Goal: Task Accomplishment & Management: Complete application form

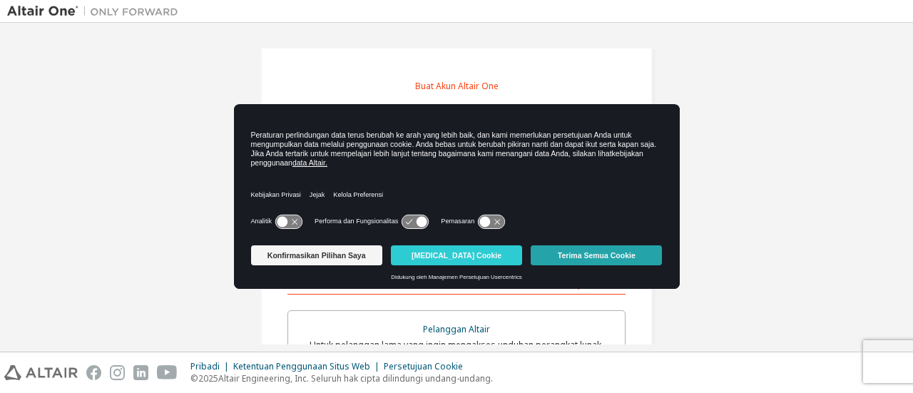
click at [597, 257] on font "Terima Semua Cookie" at bounding box center [597, 255] width 78 height 9
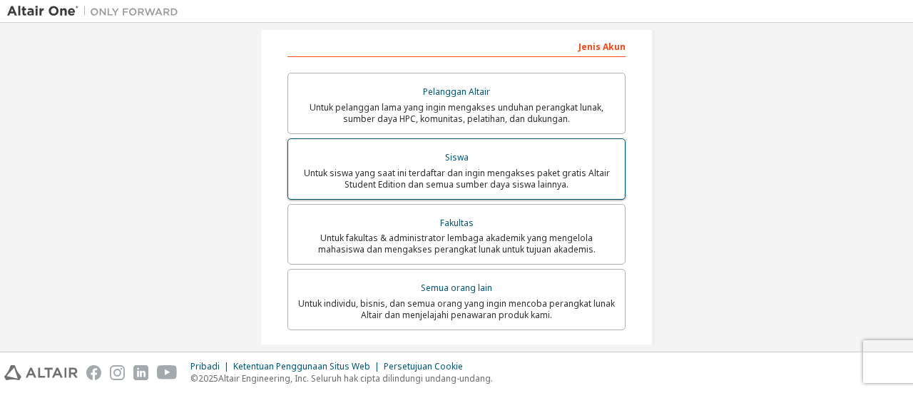
scroll to position [238, 0]
click at [515, 177] on font "Untuk siswa yang saat ini terdaftar dan ingin mengakses paket gratis Altair Stu…" at bounding box center [457, 178] width 306 height 24
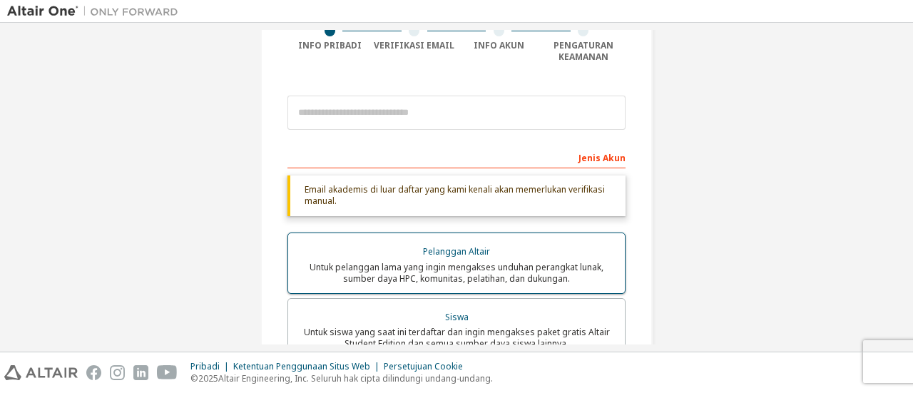
scroll to position [120, 0]
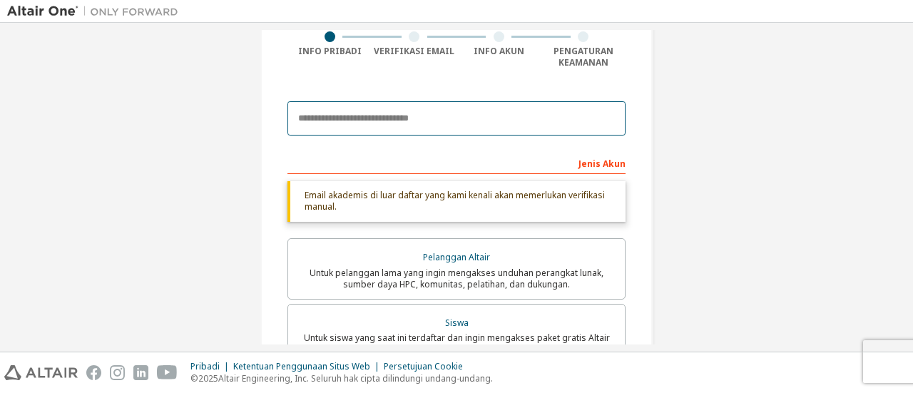
click at [368, 118] on input "email" at bounding box center [456, 118] width 338 height 34
type input "**********"
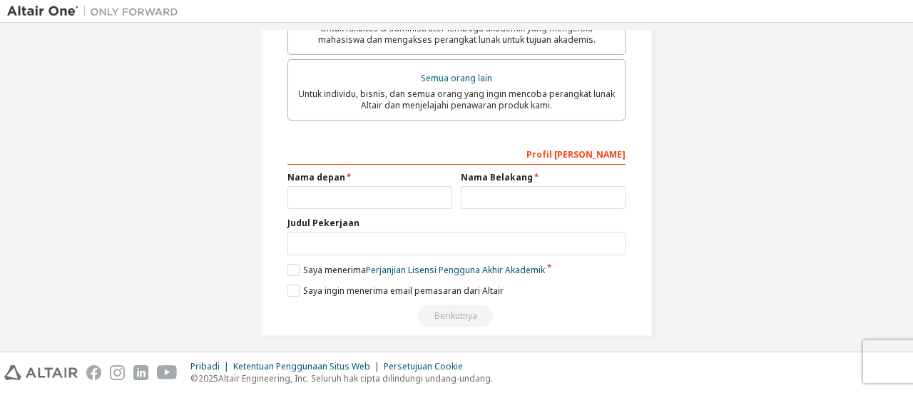
scroll to position [519, 0]
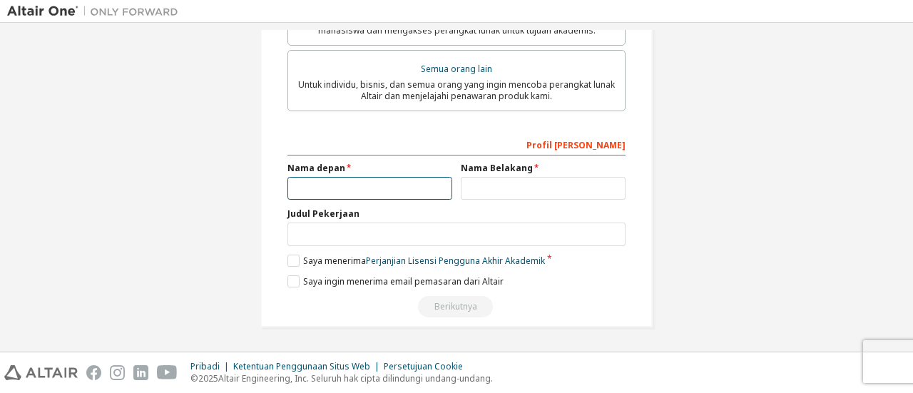
click at [386, 194] on input "text" at bounding box center [369, 189] width 165 height 24
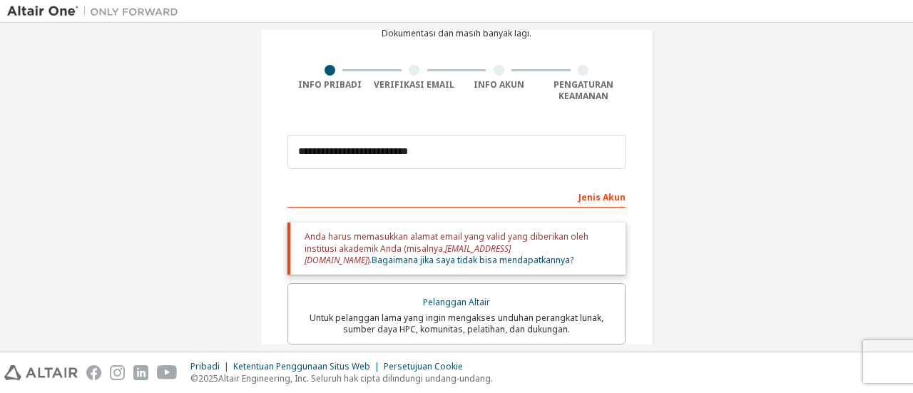
scroll to position [86, 0]
click at [595, 195] on font "Jenis Akun" at bounding box center [601, 199] width 47 height 12
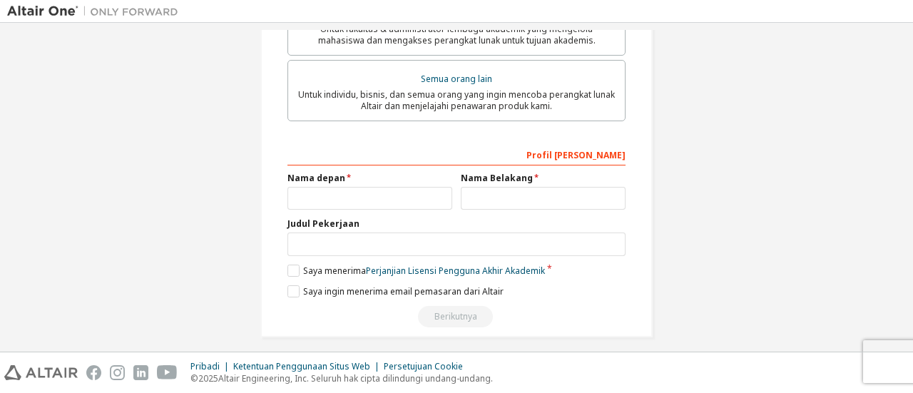
scroll to position [519, 0]
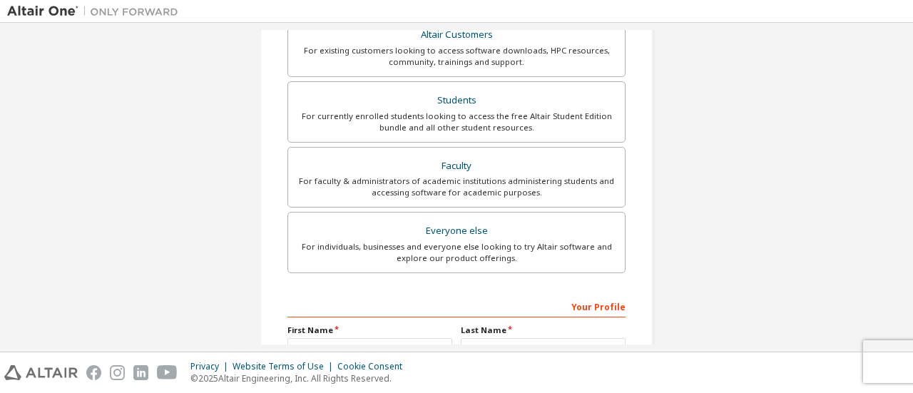
scroll to position [436, 0]
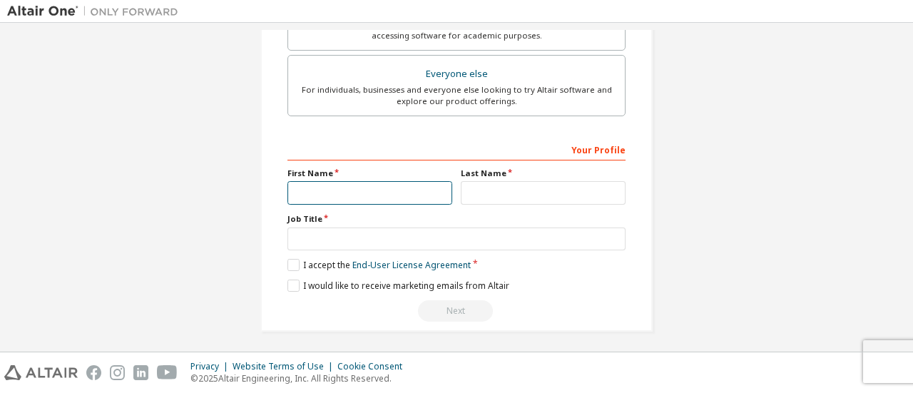
click at [360, 187] on input "text" at bounding box center [369, 193] width 165 height 24
type input "*"
type input "******"
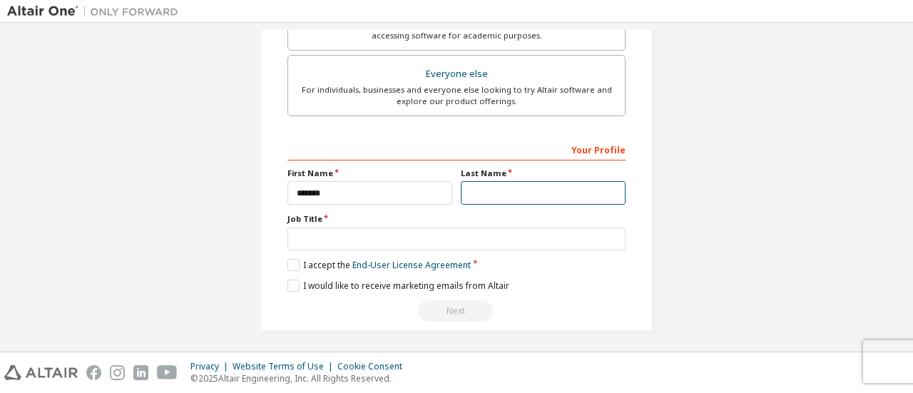
click at [505, 186] on input "text" at bounding box center [543, 193] width 165 height 24
type input "*********"
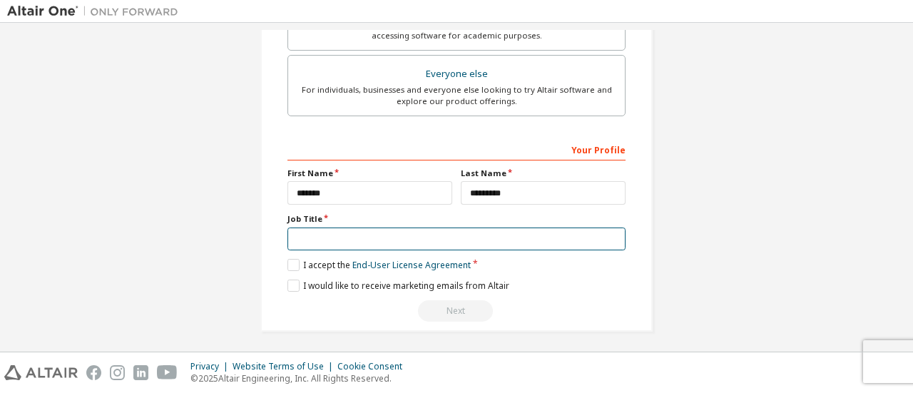
click at [376, 235] on input "text" at bounding box center [456, 239] width 338 height 24
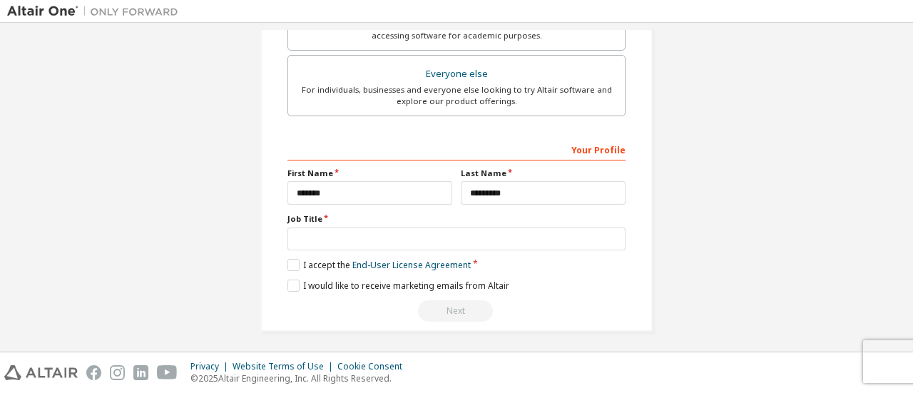
scroll to position [454, 0]
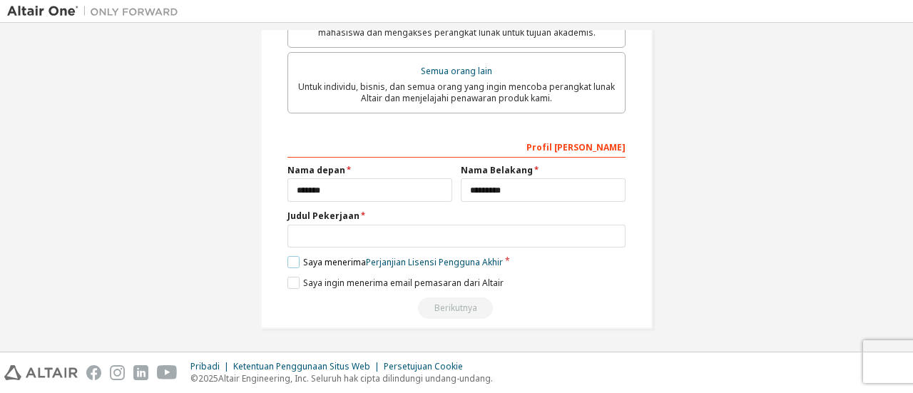
click at [298, 261] on label "Saya menerima Perjanjian Lisensi Pengguna Akhir" at bounding box center [394, 262] width 215 height 12
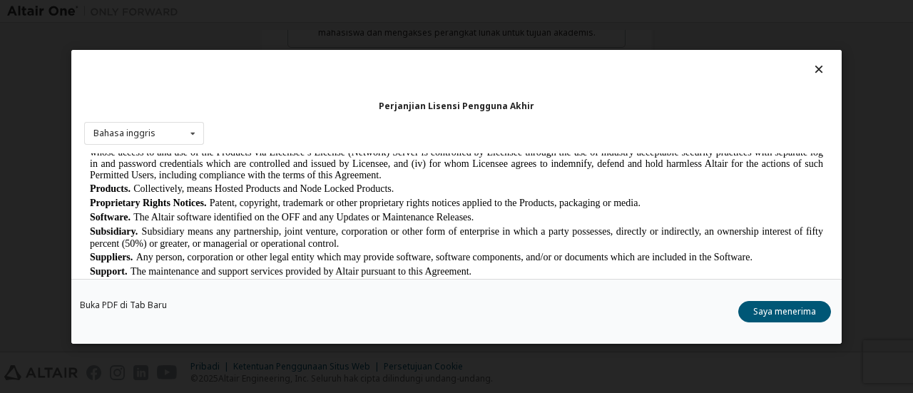
scroll to position [826, 0]
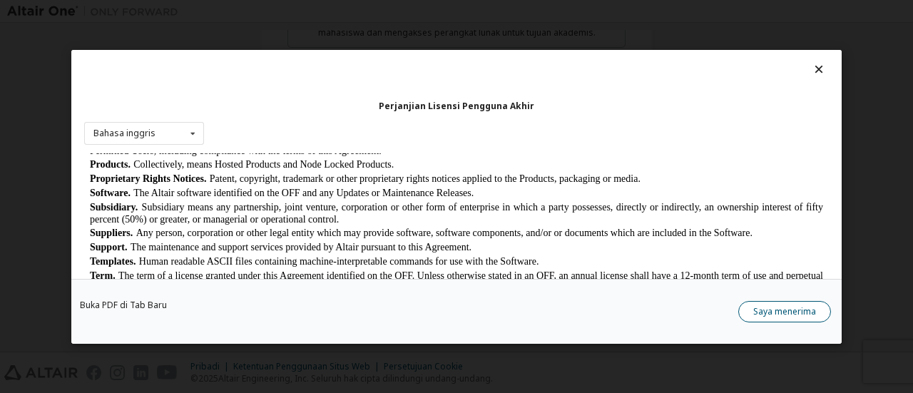
click at [803, 310] on font "Saya menerima" at bounding box center [784, 310] width 63 height 12
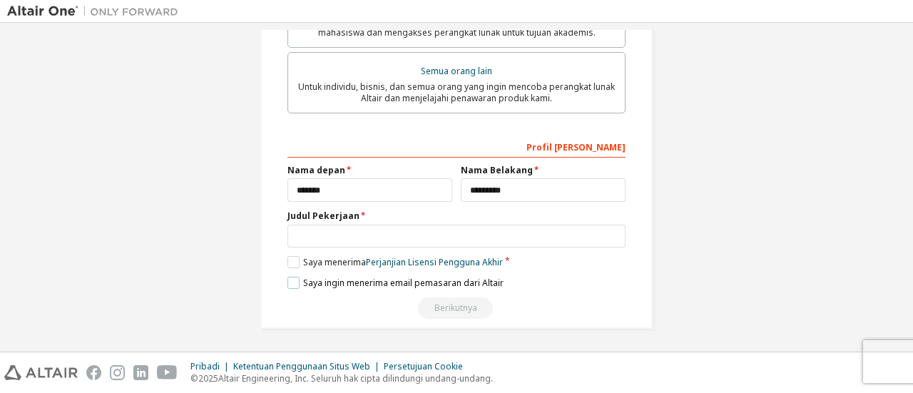
click at [297, 283] on label "Saya ingin menerima email pemasaran dari Altair" at bounding box center [395, 283] width 216 height 12
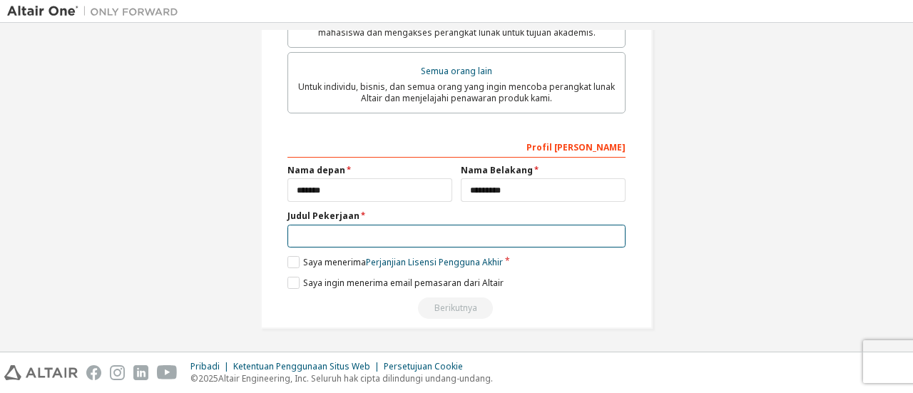
click at [455, 246] on input "text" at bounding box center [456, 237] width 338 height 24
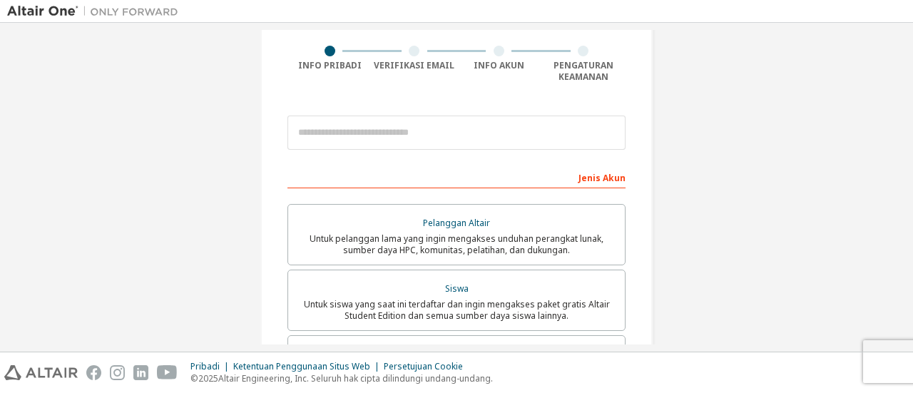
scroll to position [103, 0]
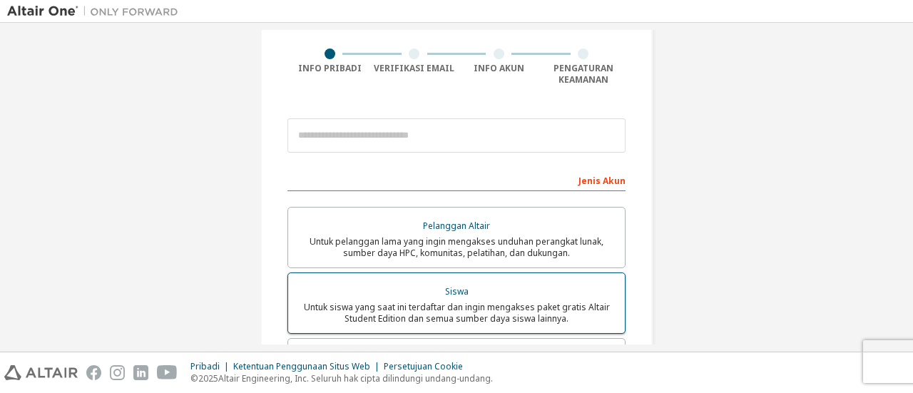
click at [456, 303] on font "Untuk siswa yang saat ini terdaftar dan ingin mengakses paket gratis Altair Stu…" at bounding box center [457, 313] width 306 height 24
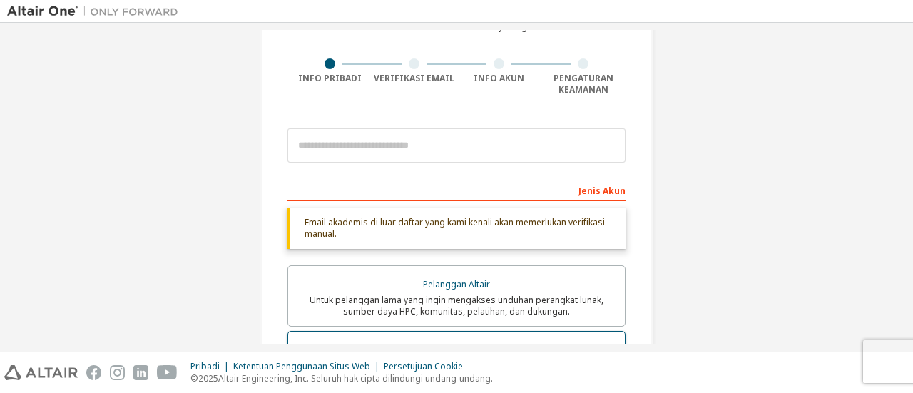
scroll to position [85, 0]
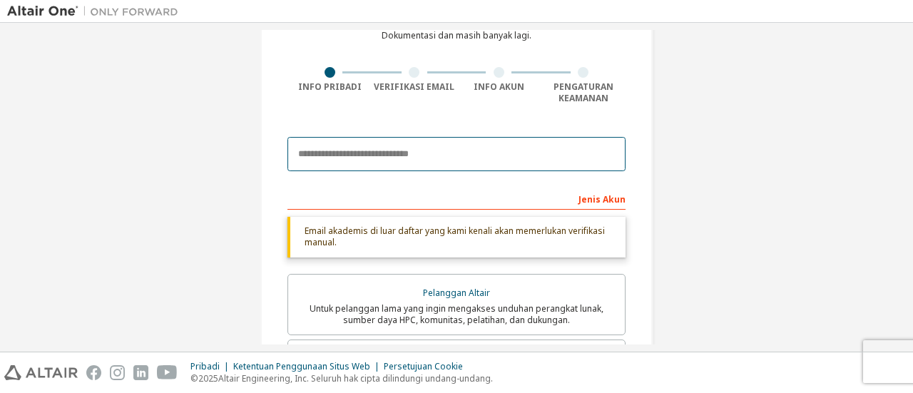
click at [354, 154] on input "email" at bounding box center [456, 154] width 338 height 34
type input "**********"
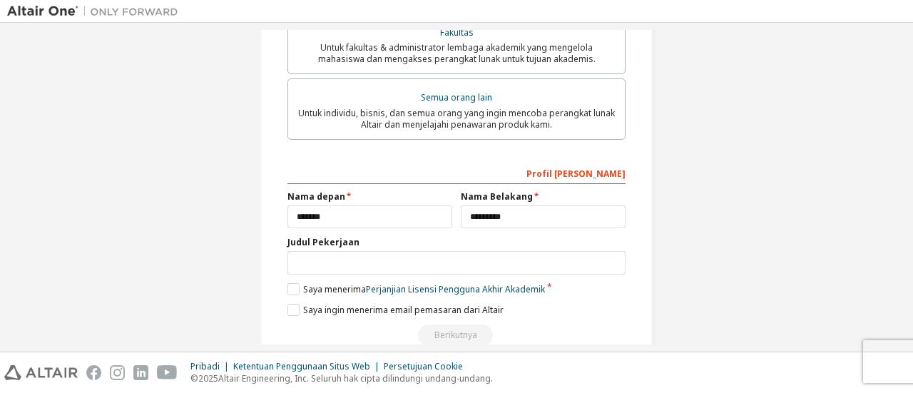
scroll to position [488, 0]
click at [291, 290] on label "Saya menerima Perjanjian Lisensi Pengguna Akhir Akademik" at bounding box center [415, 289] width 257 height 12
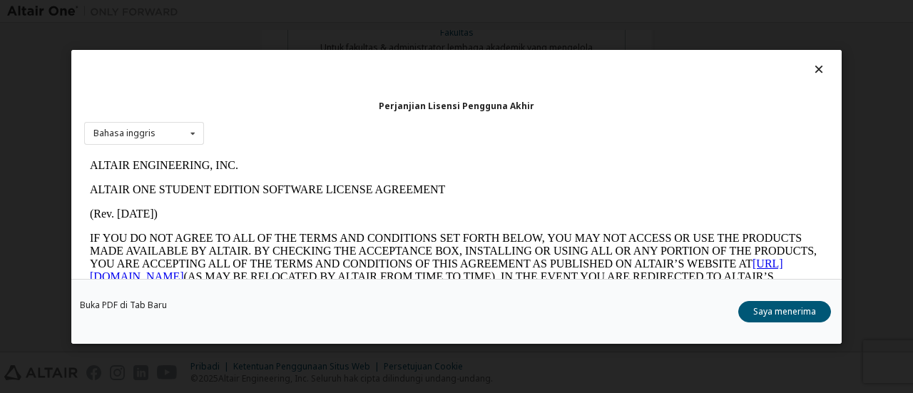
scroll to position [0, 0]
click at [778, 315] on font "Saya menerima" at bounding box center [784, 310] width 63 height 12
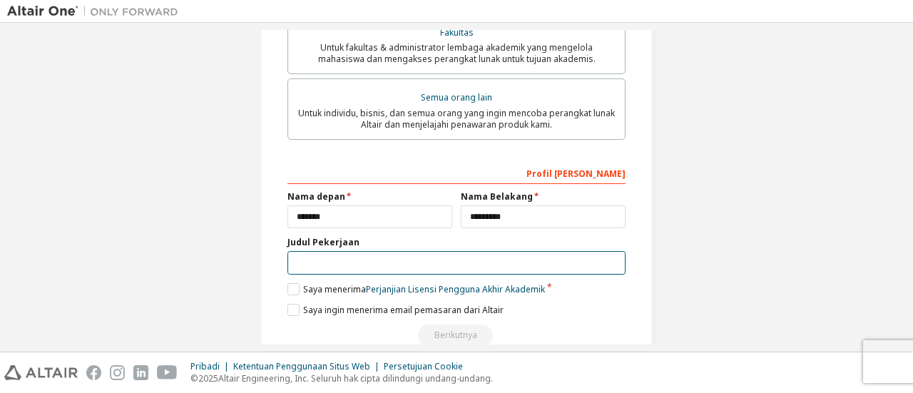
click at [419, 274] on input "text" at bounding box center [456, 263] width 338 height 24
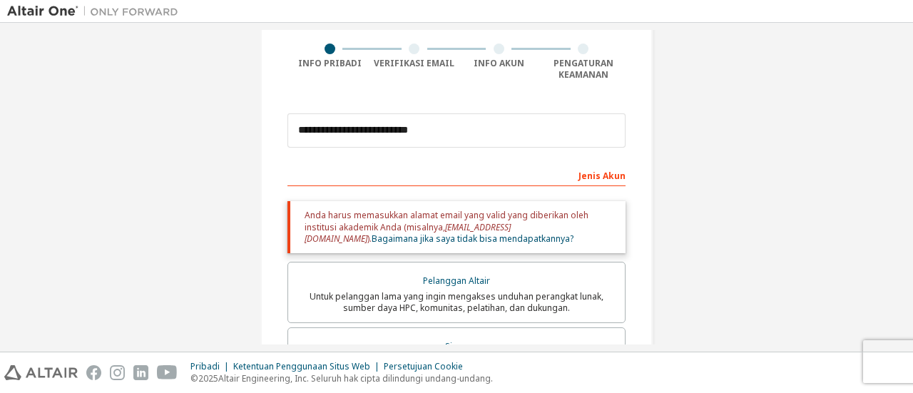
scroll to position [104, 0]
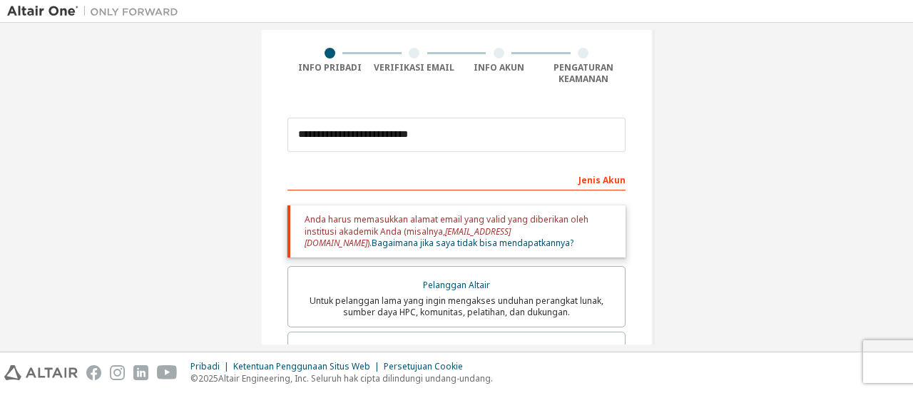
type input "*********"
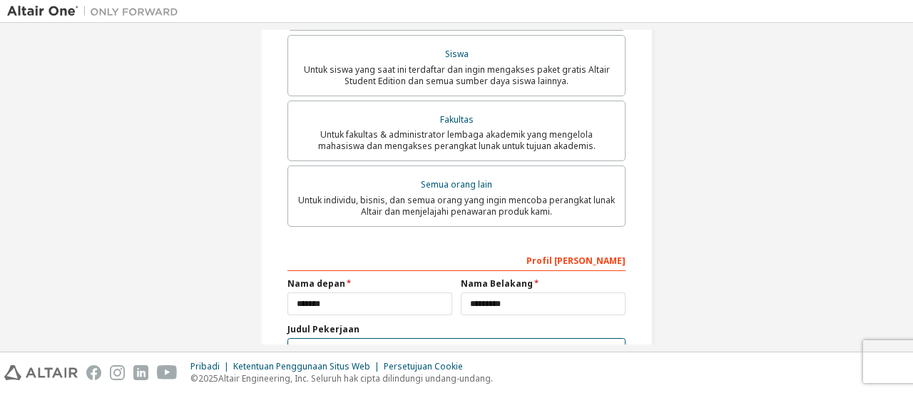
scroll to position [519, 0]
